Goal: Transaction & Acquisition: Purchase product/service

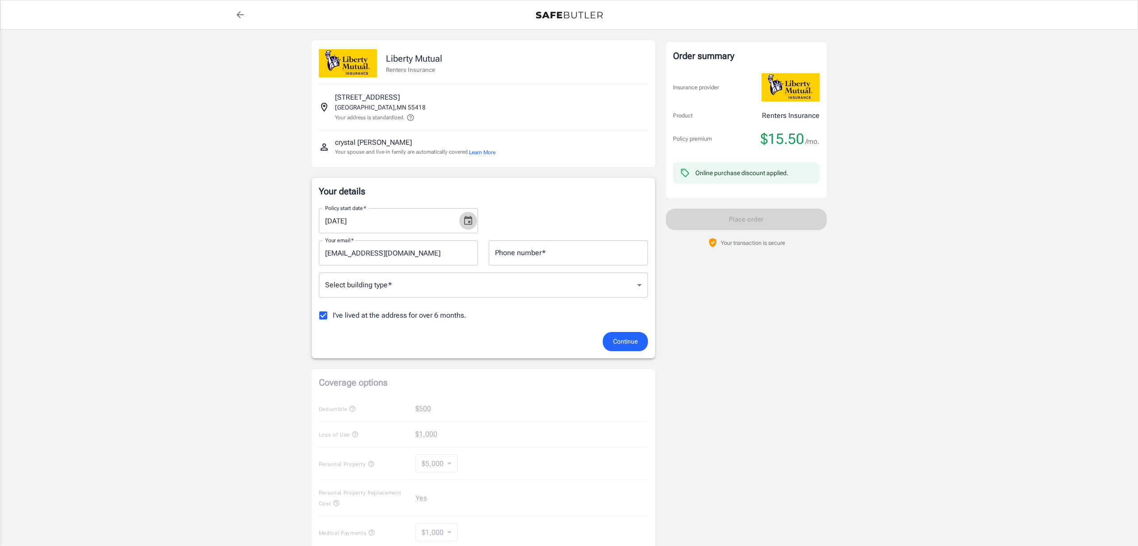
click at [471, 222] on icon "Choose date, selected date is Sep 14, 2025" at bounding box center [468, 221] width 11 height 11
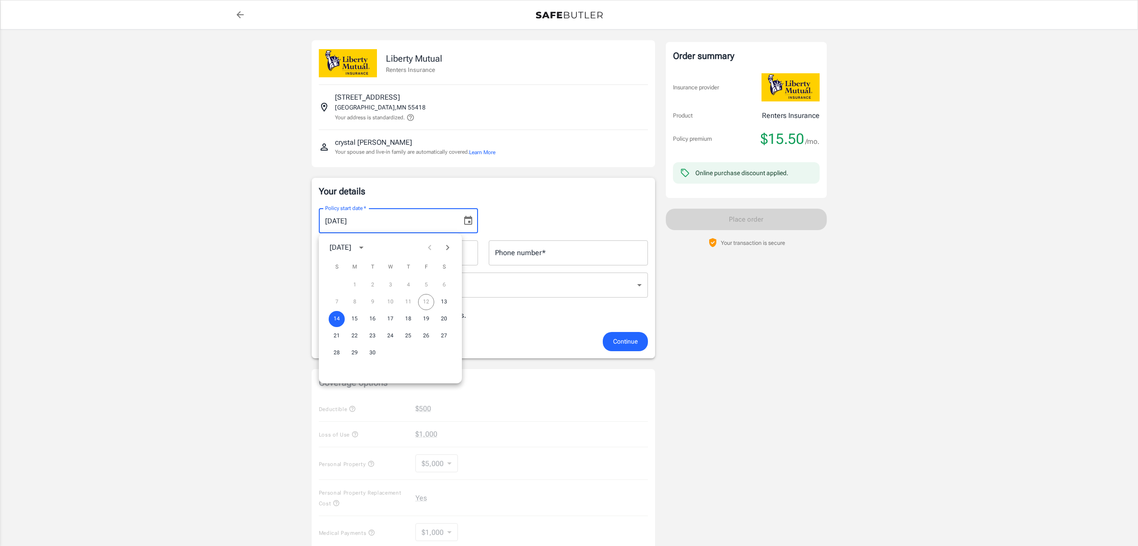
click at [448, 249] on icon "Next month" at bounding box center [447, 247] width 11 height 11
click at [441, 283] on button "1" at bounding box center [444, 285] width 16 height 16
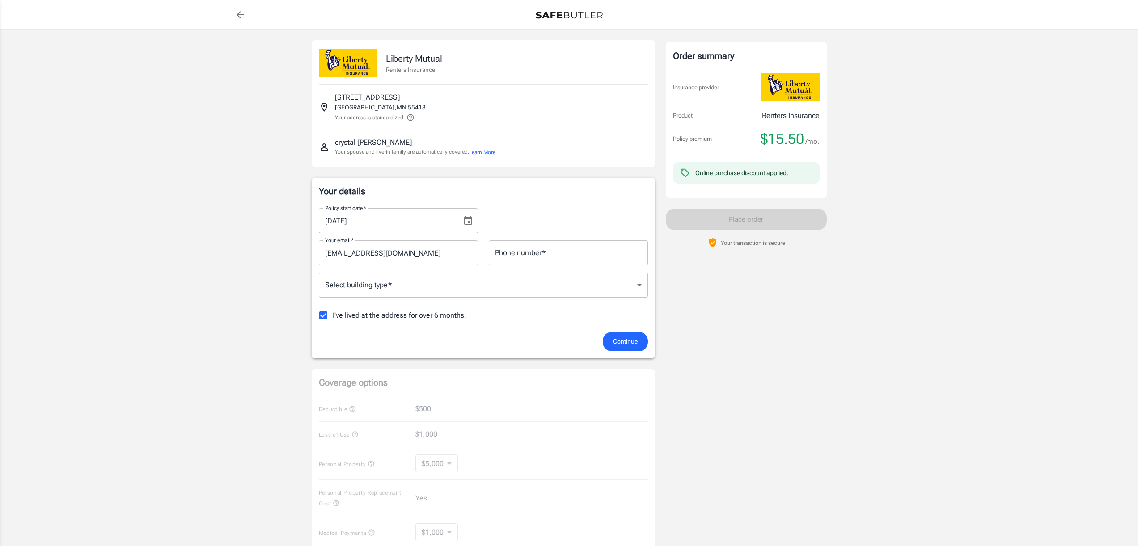
type input "[DATE]"
click at [509, 261] on input "Phone number   *" at bounding box center [568, 253] width 159 height 25
type input "7633219066"
type input "[EMAIL_ADDRESS][DOMAIN_NAME]"
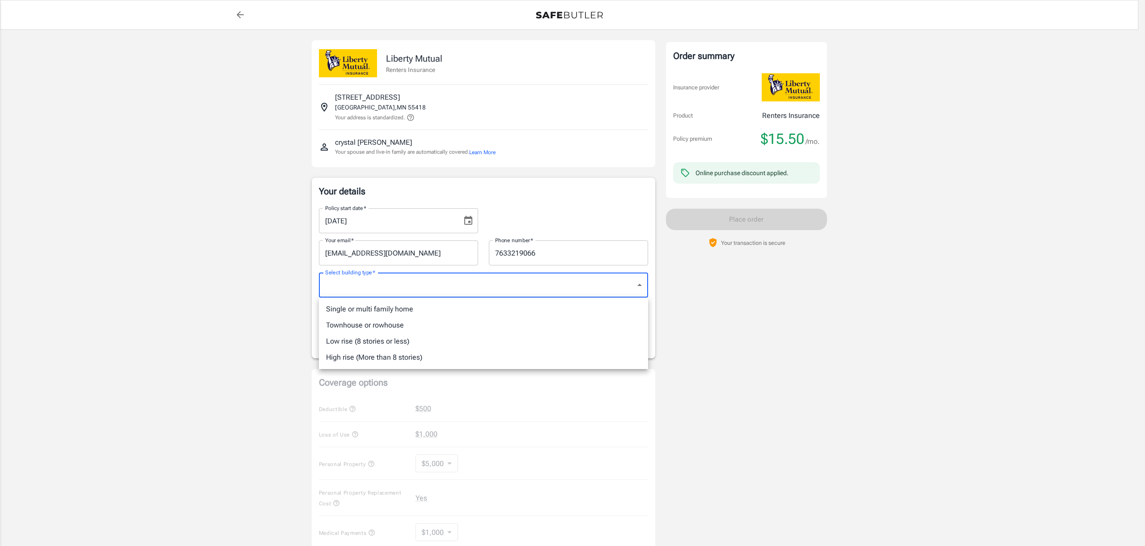
click at [494, 288] on body "Policy premium $ 15.50 /mo Liberty Mutual Renters Insurance [STREET_ADDRESS] Yo…" at bounding box center [572, 422] width 1145 height 845
click at [387, 344] on li "Low rise (8 stories or less)" at bounding box center [483, 342] width 329 height 16
type input "lowrise"
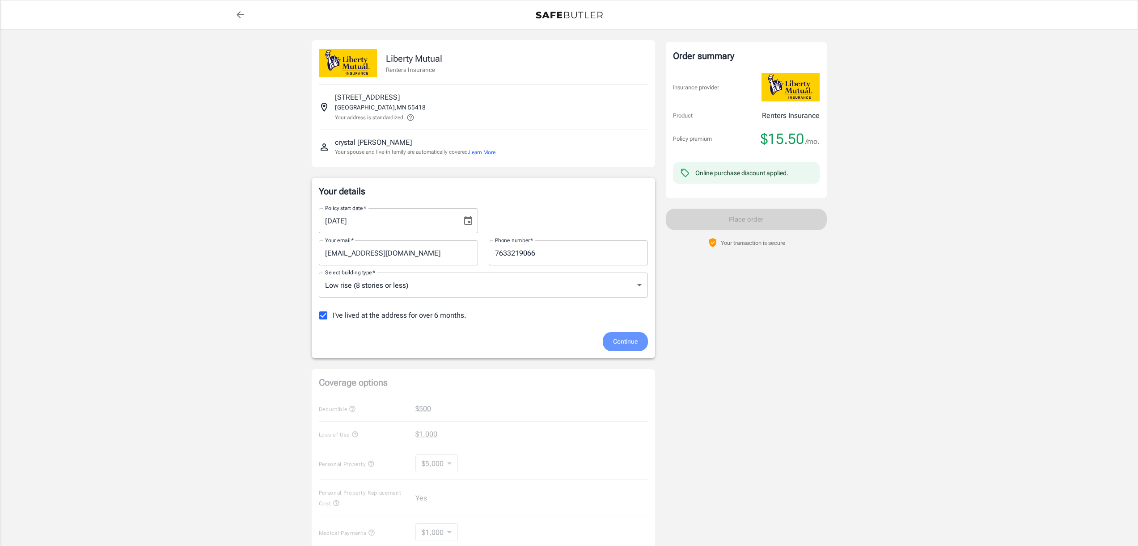
click at [623, 347] on button "Continue" at bounding box center [625, 341] width 45 height 19
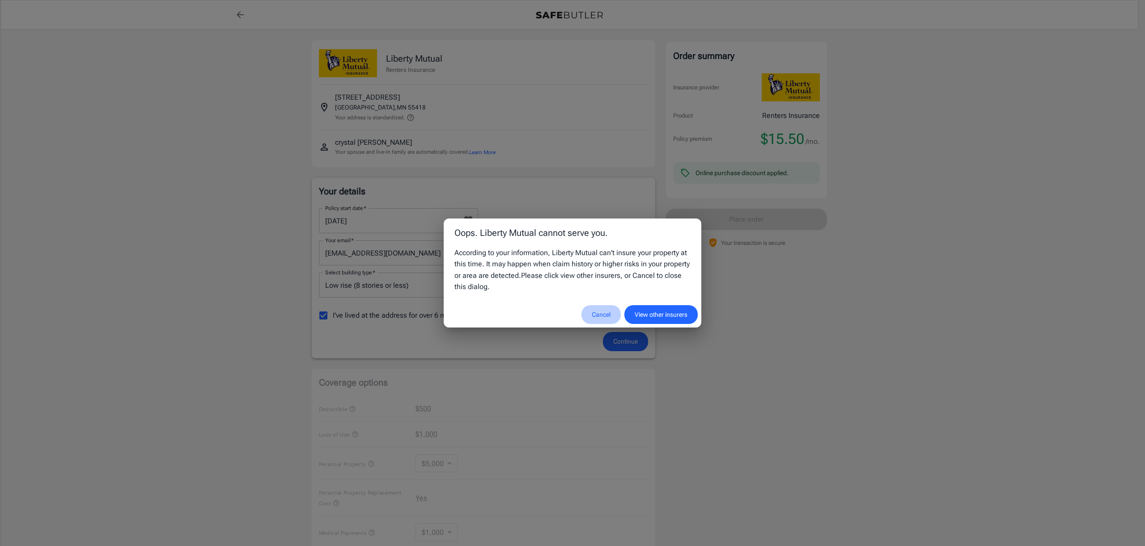
click at [594, 313] on button "Cancel" at bounding box center [600, 314] width 39 height 19
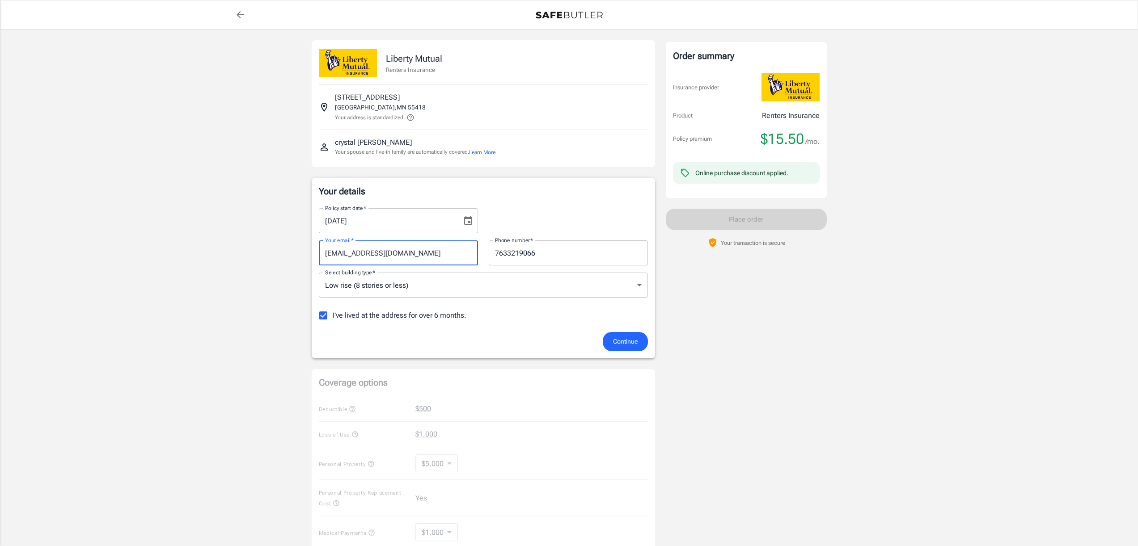
click at [424, 254] on input "[EMAIL_ADDRESS][DOMAIN_NAME]" at bounding box center [398, 253] width 159 height 25
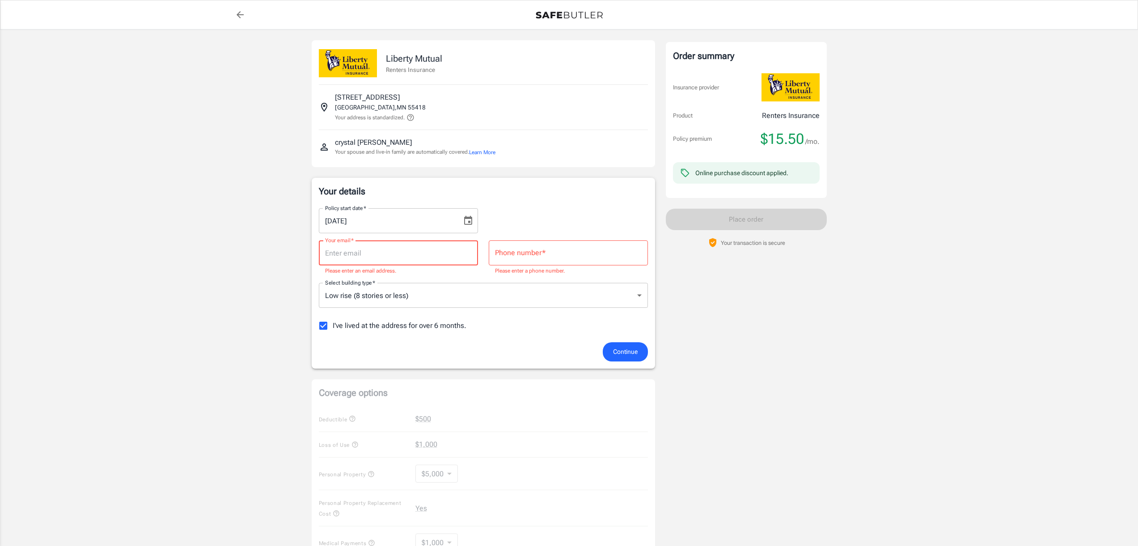
click at [413, 257] on input "Your email   *" at bounding box center [398, 253] width 159 height 25
type input "[EMAIL_ADDRESS][DOMAIN_NAME]"
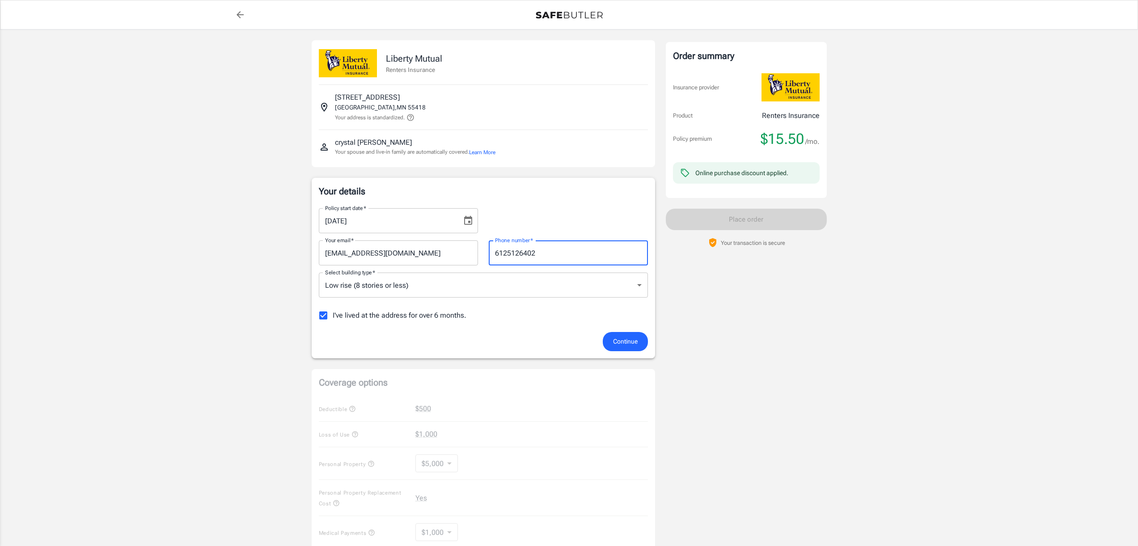
drag, startPoint x: 537, startPoint y: 256, endPoint x: 488, endPoint y: 259, distance: 49.3
click at [491, 259] on input "6125126402" at bounding box center [568, 253] width 159 height 25
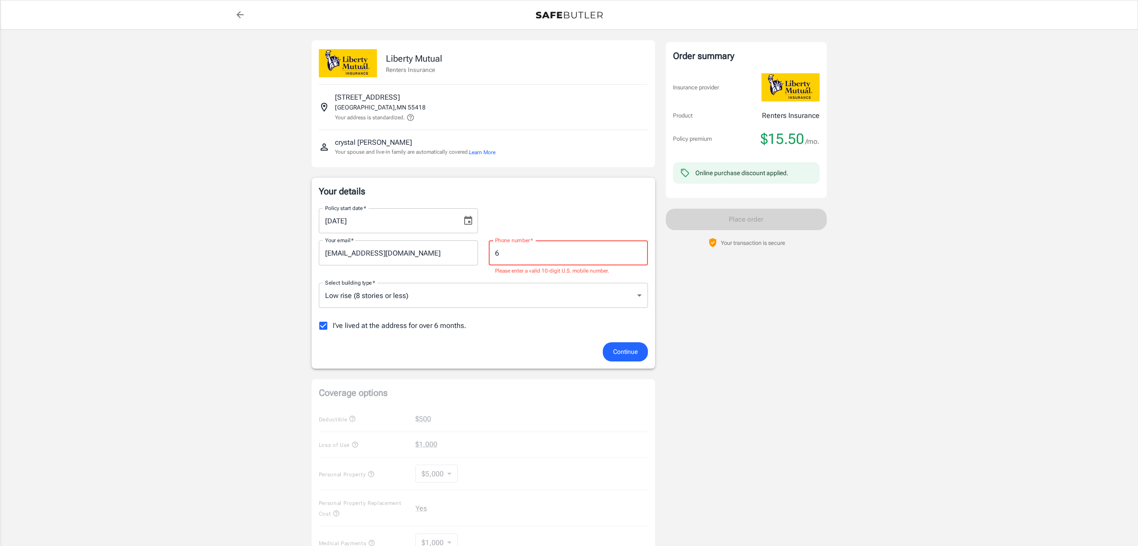
type input "7633219066"
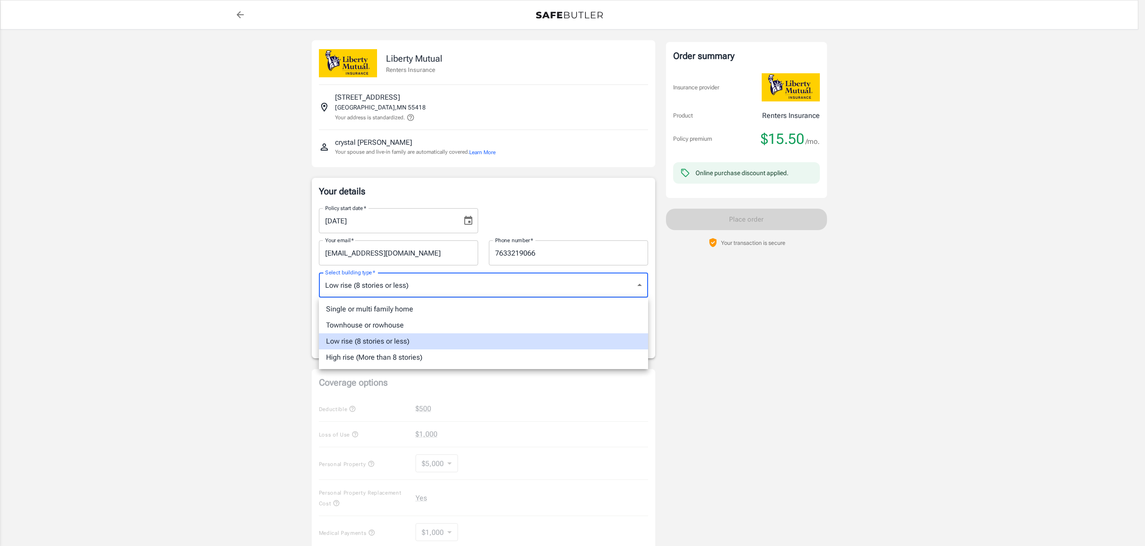
click at [638, 286] on body "Policy premium $ 15.50 /mo Liberty Mutual Renters Insurance [STREET_ADDRESS] Yo…" at bounding box center [572, 422] width 1145 height 845
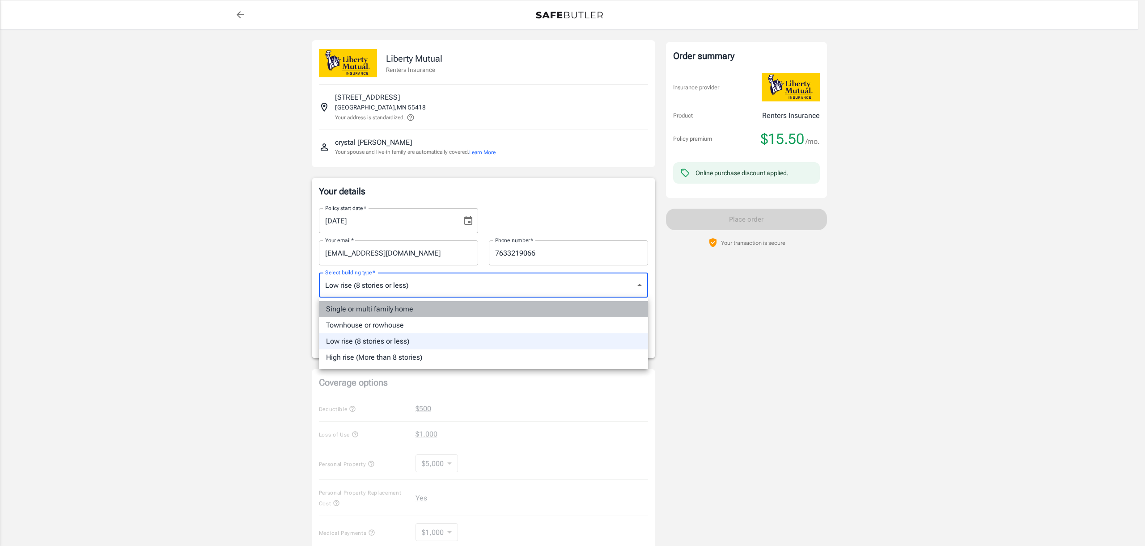
click at [373, 314] on li "Single or multi family home" at bounding box center [483, 309] width 329 height 16
type input "singlefamily"
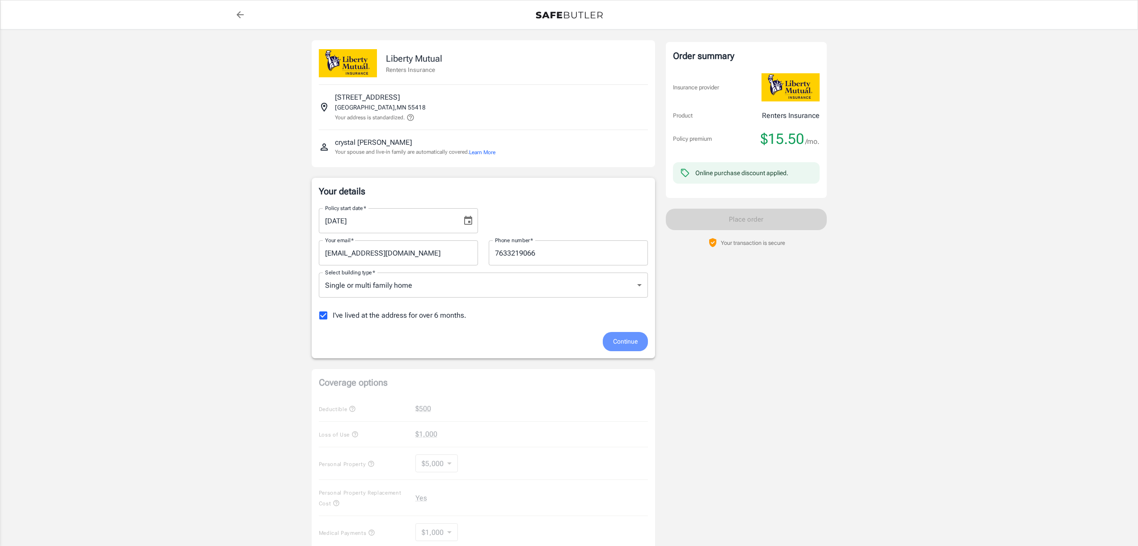
click at [611, 344] on button "Continue" at bounding box center [625, 341] width 45 height 19
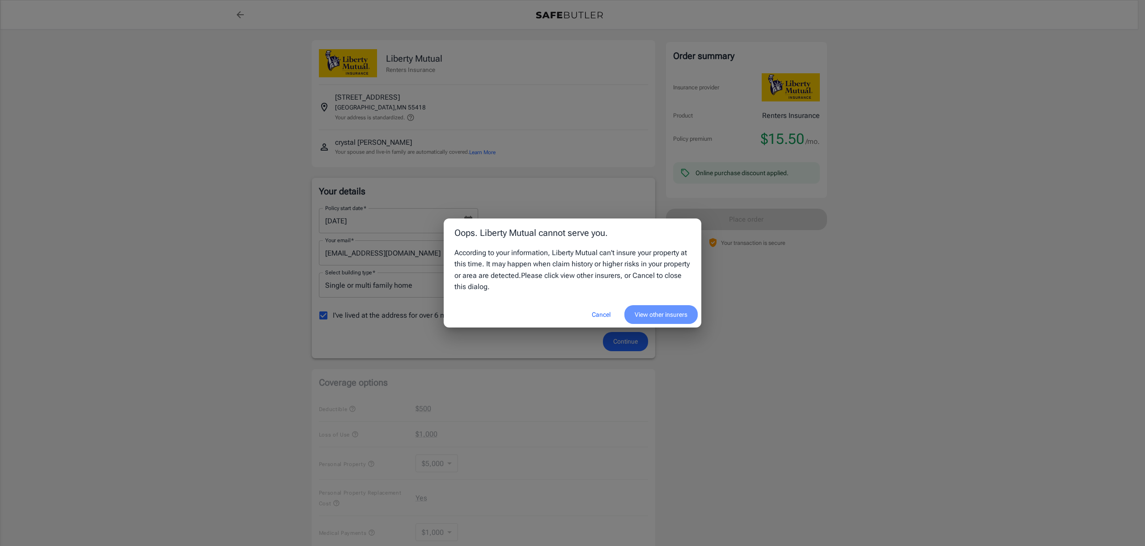
click at [647, 316] on button "View other insurers" at bounding box center [660, 314] width 73 height 19
